Goal: Check status: Check status

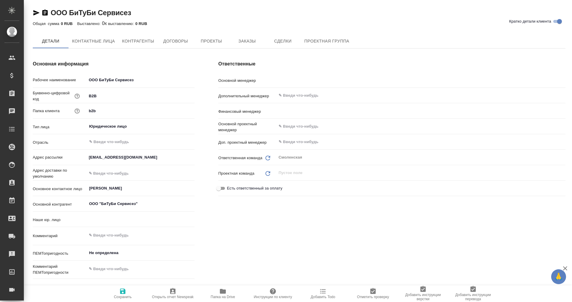
type input "(OP) Общество с ограниченной ответственностью «Онлайн переводы»"
type textarea "x"
type input "Суслова Юлия"
type input "Левченко Юлия"
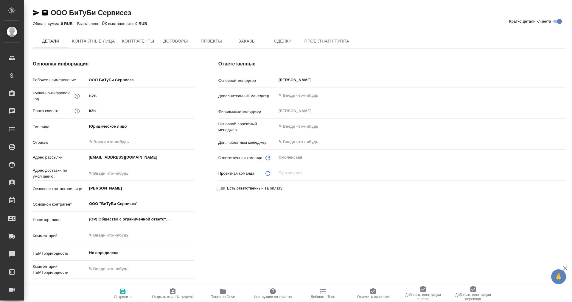
type textarea "x"
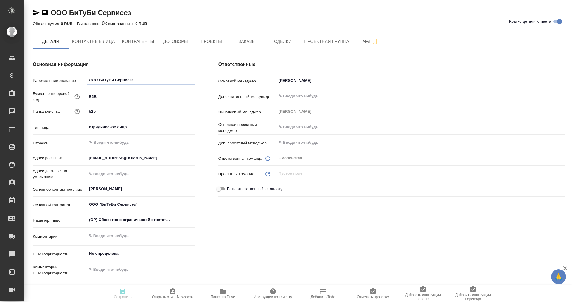
type textarea "x"
click at [244, 44] on span "Заказы" at bounding box center [247, 41] width 29 height 7
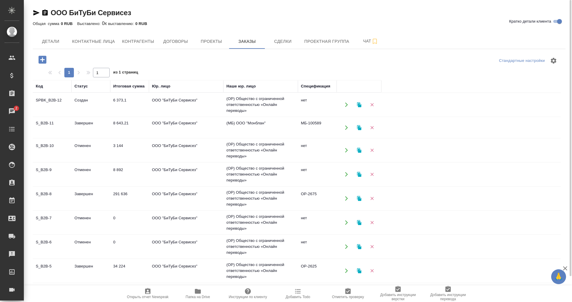
click at [164, 123] on td "ООО "БиТуБи Сервисез"" at bounding box center [186, 127] width 74 height 21
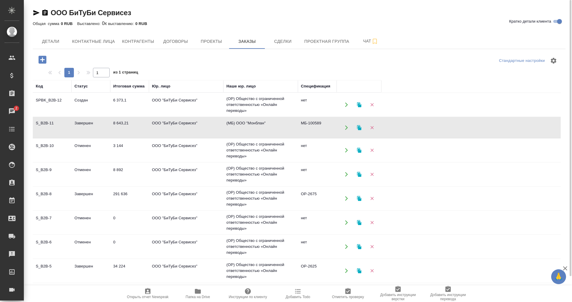
click at [164, 123] on td "ООО "БиТуБи Сервисез"" at bounding box center [186, 127] width 74 height 21
click at [181, 196] on td "ООО "БиТуБи Сервисез"" at bounding box center [186, 198] width 74 height 21
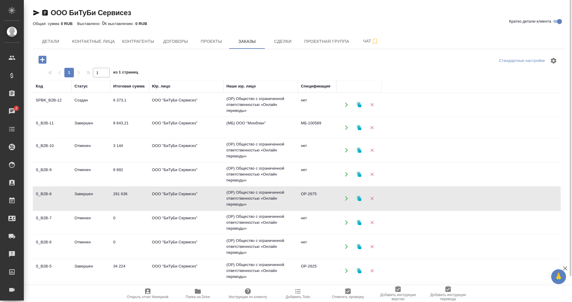
click at [181, 196] on td "ООО "БиТуБи Сервисез"" at bounding box center [186, 198] width 74 height 21
click at [149, 122] on td "ООО "БиТуБи Сервисез"" at bounding box center [186, 127] width 74 height 21
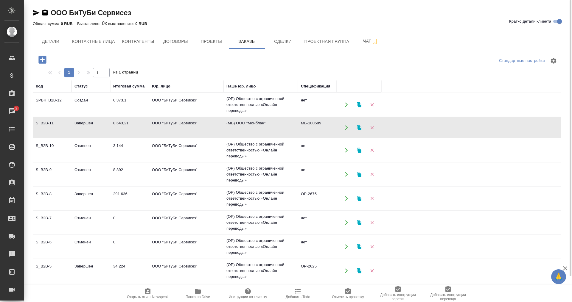
click at [149, 122] on td "ООО "БиТуБи Сервисез"" at bounding box center [186, 127] width 74 height 21
click at [35, 10] on icon "button" at bounding box center [36, 12] width 7 height 7
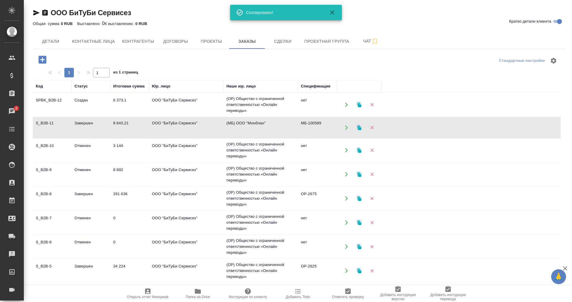
click at [498, 5] on div "ООО БиТуБи Сервисез Кратко детали клиента Общая сумма 0 RUB Выставлено: 0 К выс…" at bounding box center [298, 165] width 539 height 331
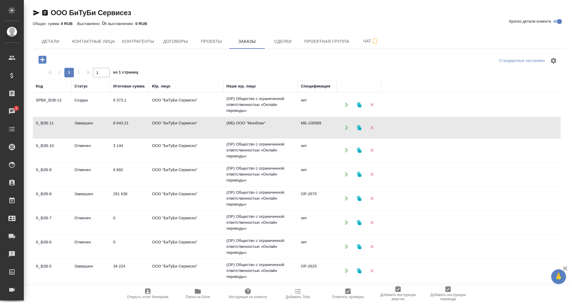
click at [172, 127] on td "ООО "БиТуБи Сервисез"" at bounding box center [186, 127] width 74 height 21
click at [198, 196] on td "ООО "БиТуБи Сервисез"" at bounding box center [186, 198] width 74 height 21
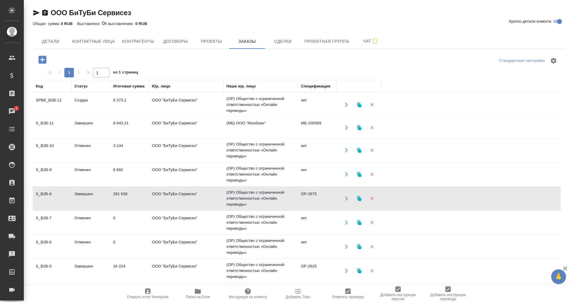
click at [198, 196] on td "ООО "БиТуБи Сервисез"" at bounding box center [186, 198] width 74 height 21
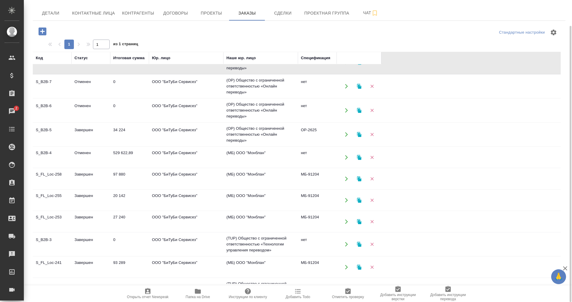
scroll to position [112, 0]
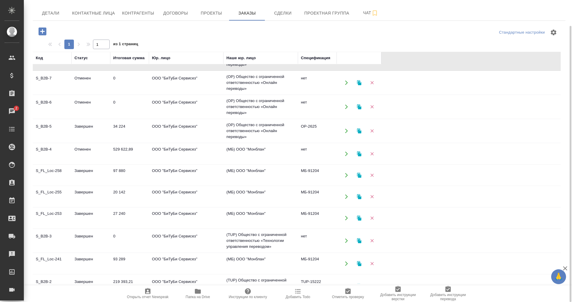
click at [234, 123] on td "(OP) Общество с ограниченной ответственностью «Онлайн переводы»" at bounding box center [260, 131] width 74 height 24
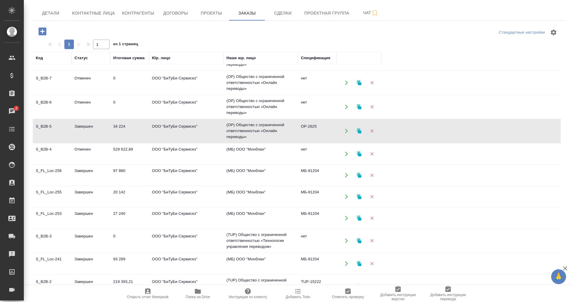
click at [234, 123] on td "(OP) Общество с ограниченной ответственностью «Онлайн переводы»" at bounding box center [260, 131] width 74 height 24
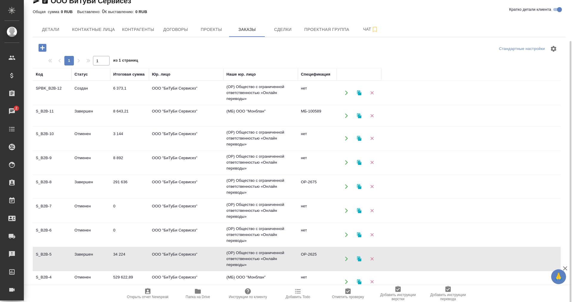
scroll to position [0, 0]
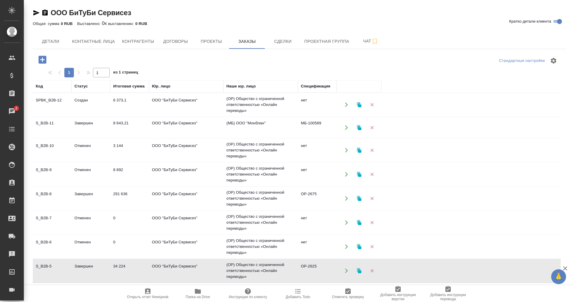
click at [198, 128] on td "ООО "БиТуБи Сервисез"" at bounding box center [186, 127] width 74 height 21
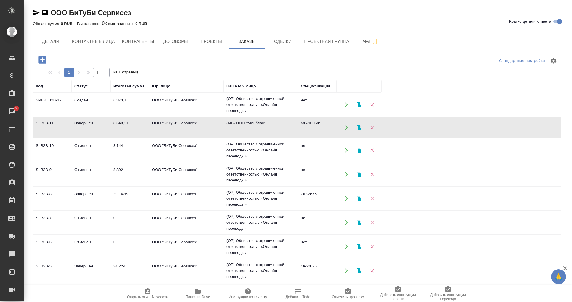
click at [198, 128] on td "ООО "БиТуБи Сервисез"" at bounding box center [186, 127] width 74 height 21
click at [175, 194] on td "ООО "БиТуБи Сервисез"" at bounding box center [186, 198] width 74 height 21
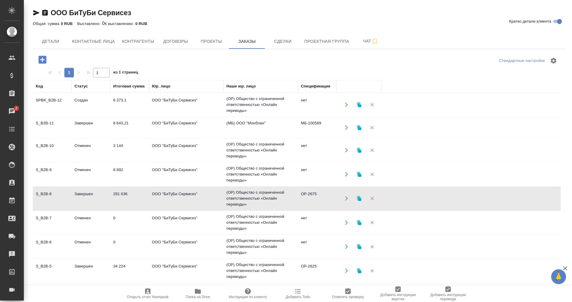
click at [175, 194] on td "ООО "БиТуБи Сервисез"" at bounding box center [186, 198] width 74 height 21
click at [184, 265] on td "ООО "БиТуБи Сервисез"" at bounding box center [186, 271] width 74 height 21
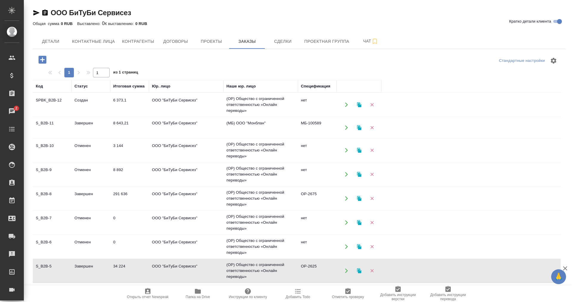
click at [184, 265] on td "ООО "БиТуБи Сервисез"" at bounding box center [186, 271] width 74 height 21
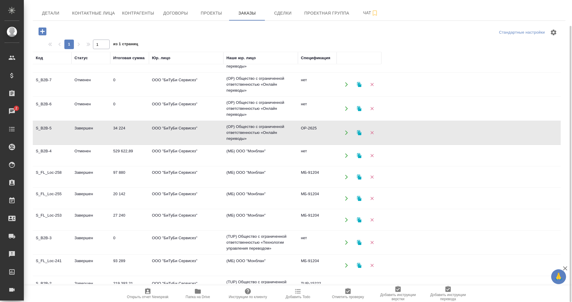
scroll to position [112, 0]
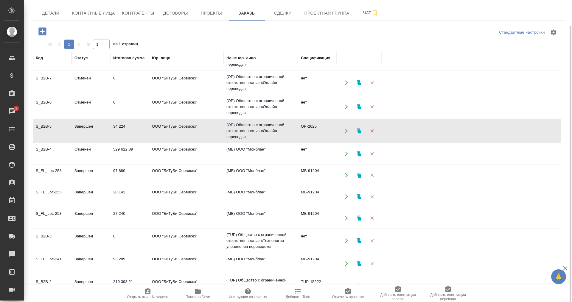
click at [211, 170] on td "ООО "БиТуБи Сервисез"" at bounding box center [186, 175] width 74 height 21
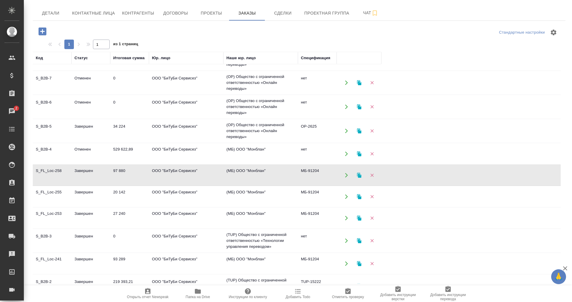
click at [211, 170] on td "ООО "БиТуБи Сервисез"" at bounding box center [186, 175] width 74 height 21
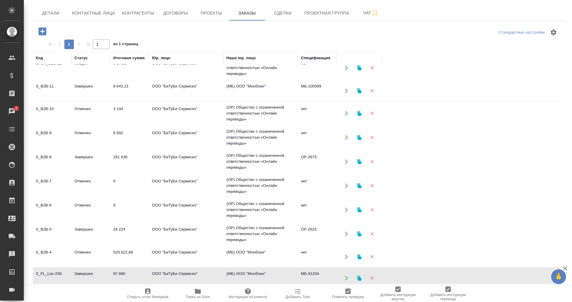
scroll to position [0, 0]
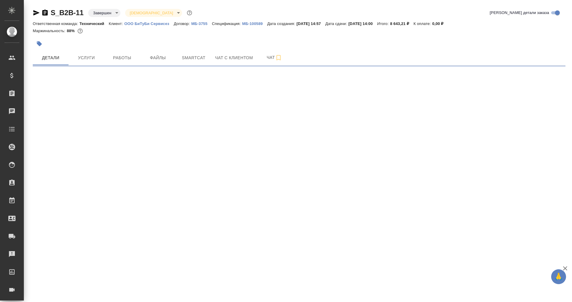
select select "RU"
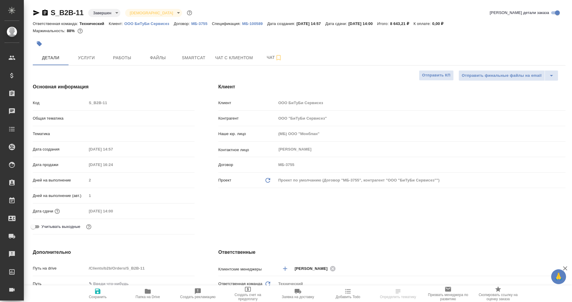
type textarea "x"
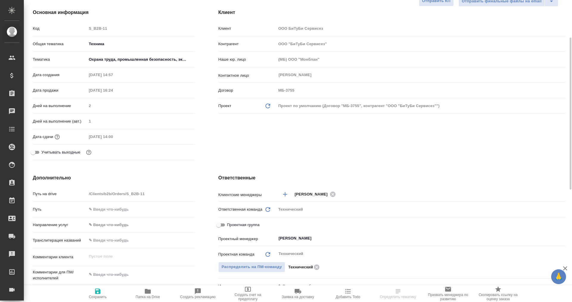
type textarea "x"
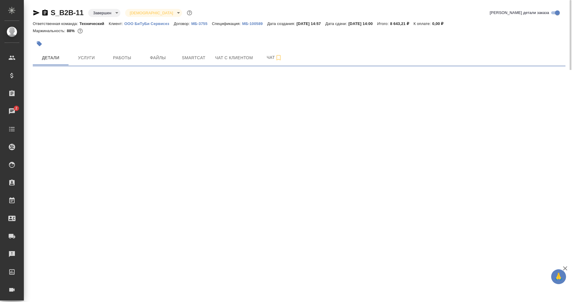
select select "RU"
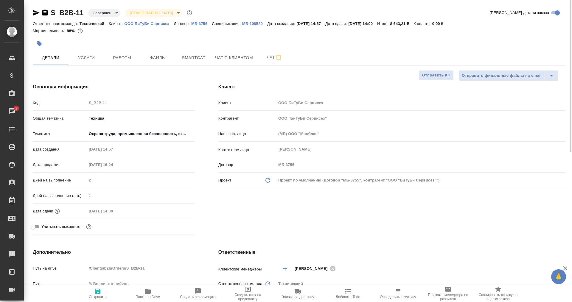
type textarea "x"
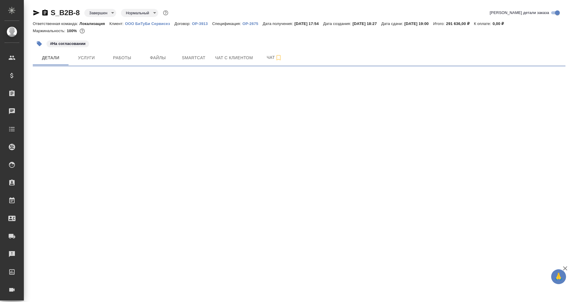
select select "RU"
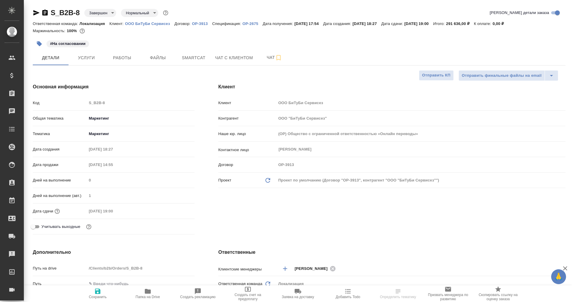
type textarea "x"
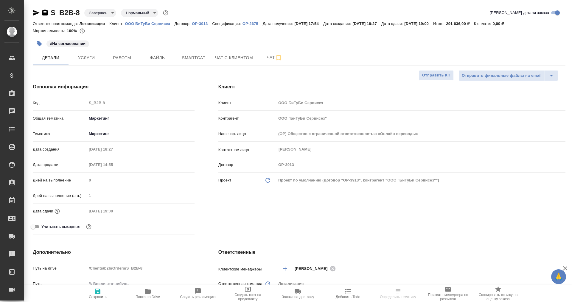
type textarea "x"
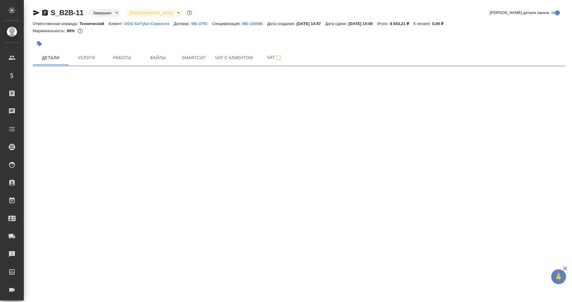
select select "RU"
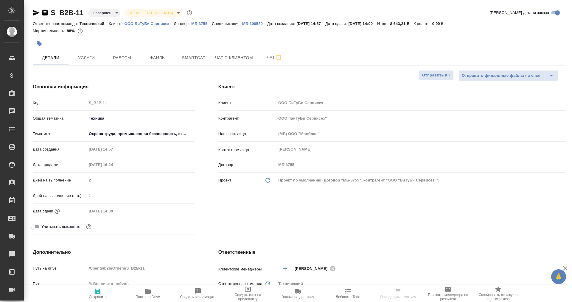
type textarea "x"
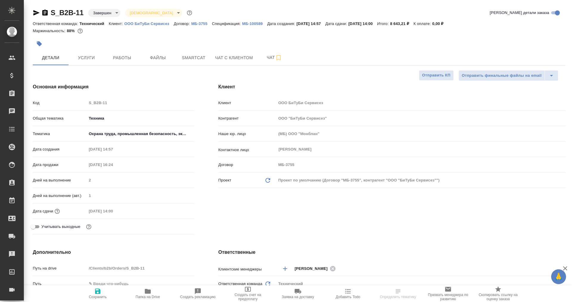
type textarea "x"
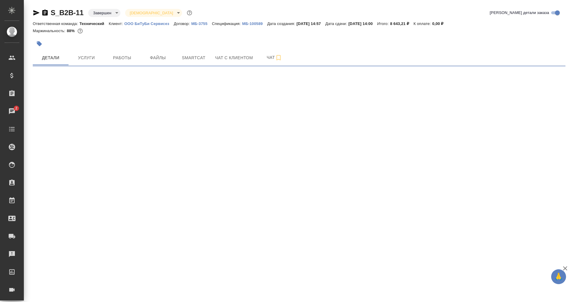
select select "RU"
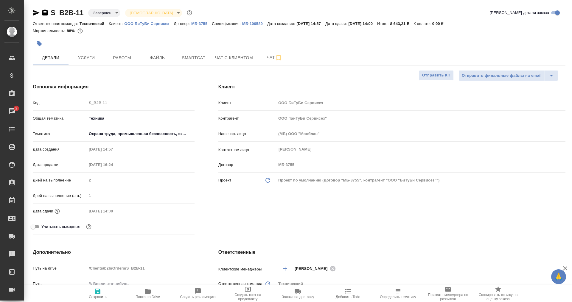
type textarea "x"
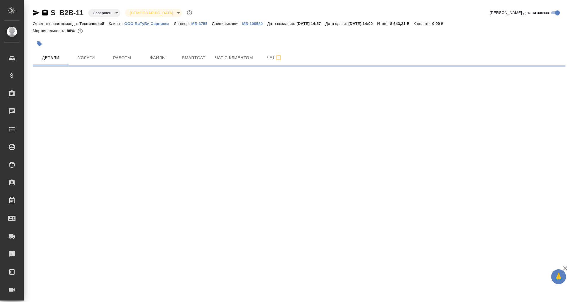
select select "RU"
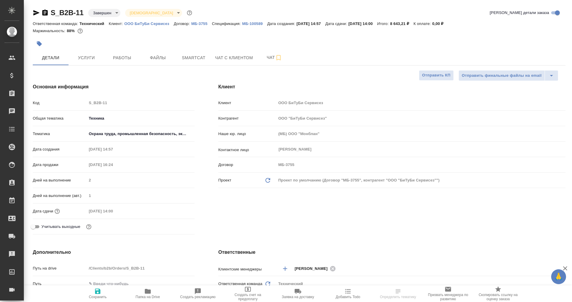
type textarea "x"
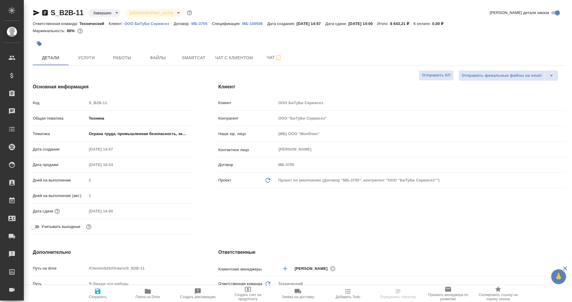
type textarea "x"
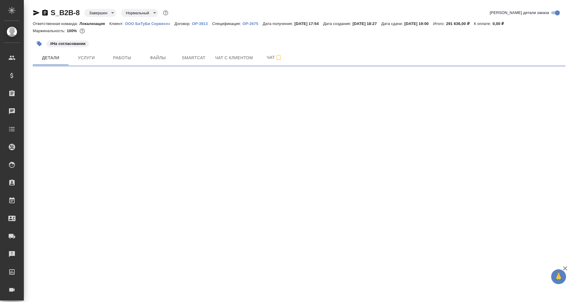
select select "RU"
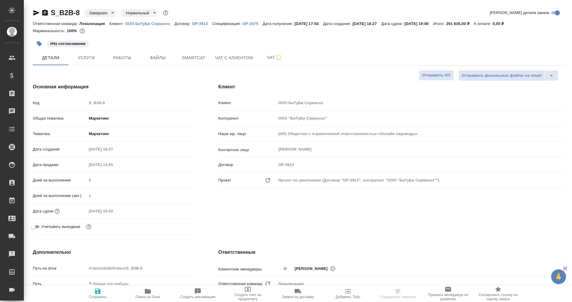
type textarea "x"
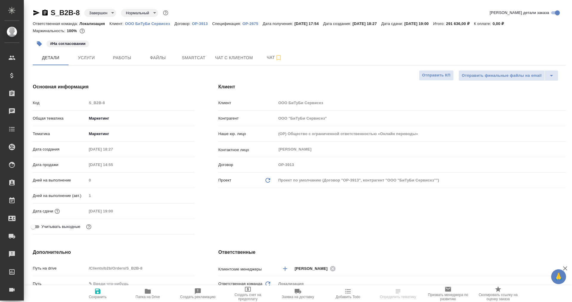
type textarea "x"
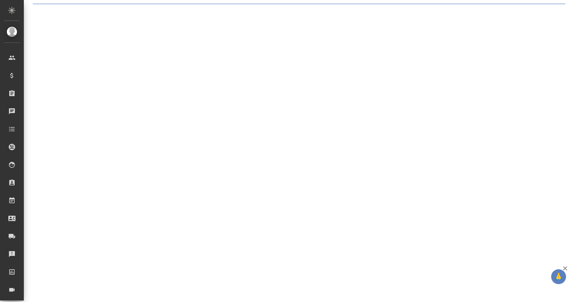
select select "RU"
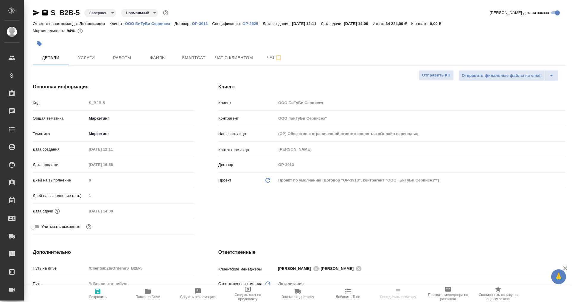
type textarea "x"
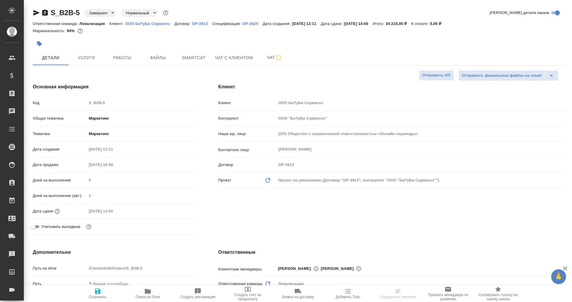
type textarea "x"
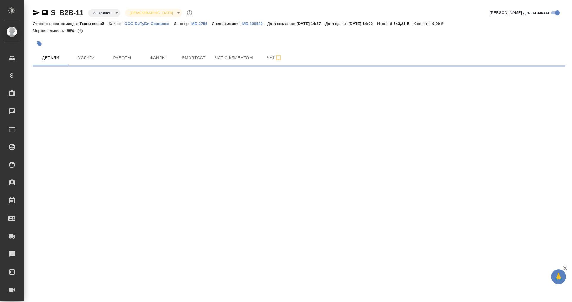
select select "RU"
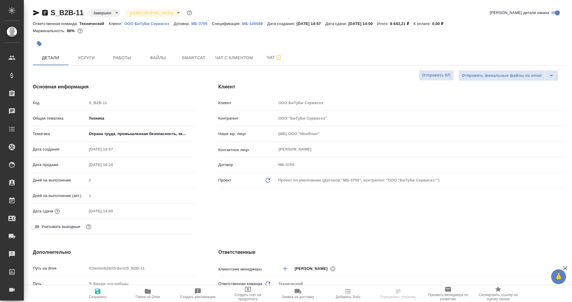
type textarea "x"
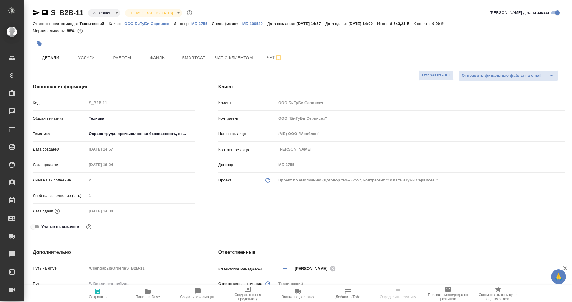
type textarea "x"
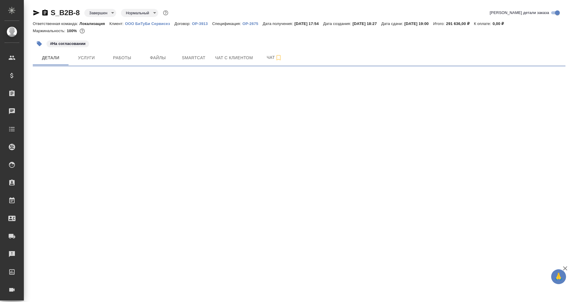
select select "RU"
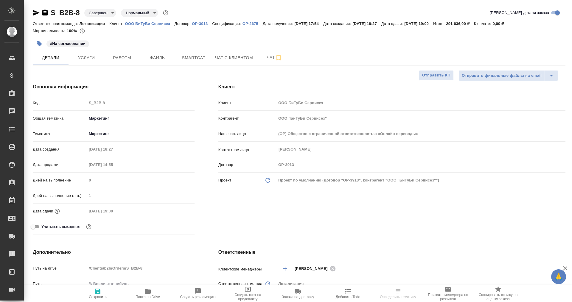
type textarea "x"
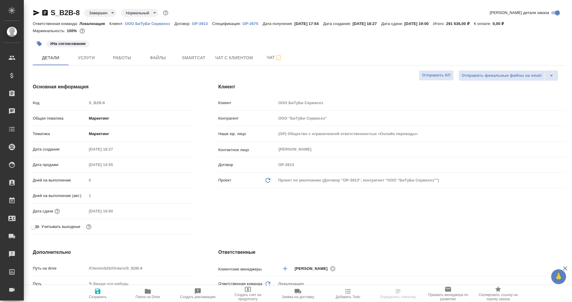
type textarea "x"
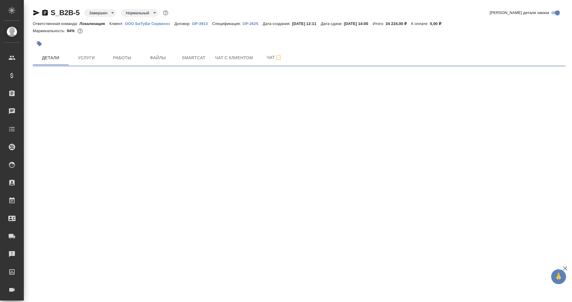
select select "RU"
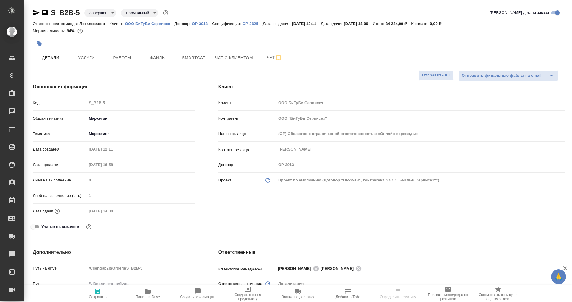
type textarea "x"
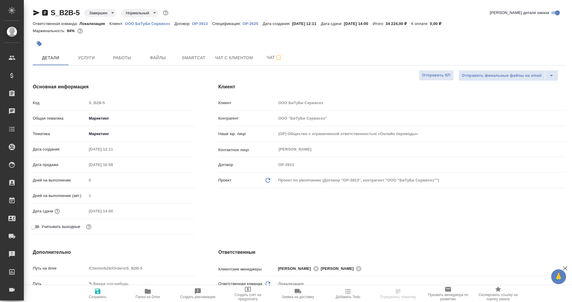
type textarea "x"
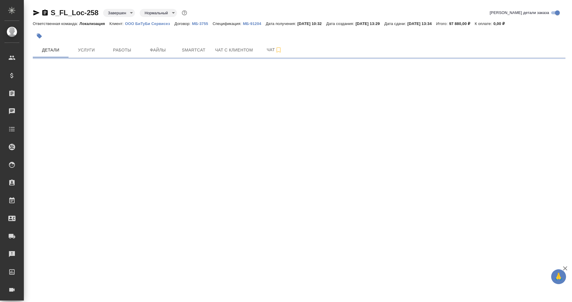
select select "RU"
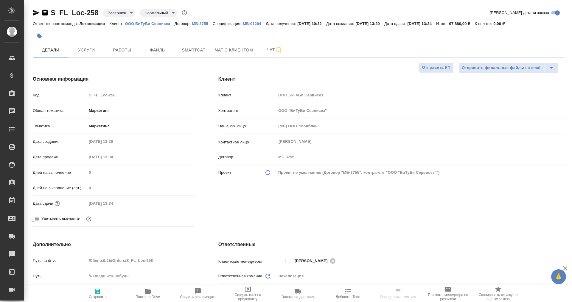
type textarea "x"
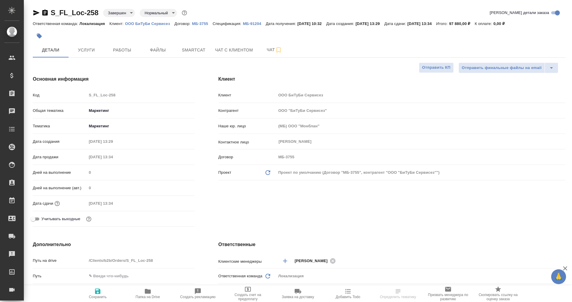
type textarea "x"
